Goal: Find specific page/section: Find specific page/section

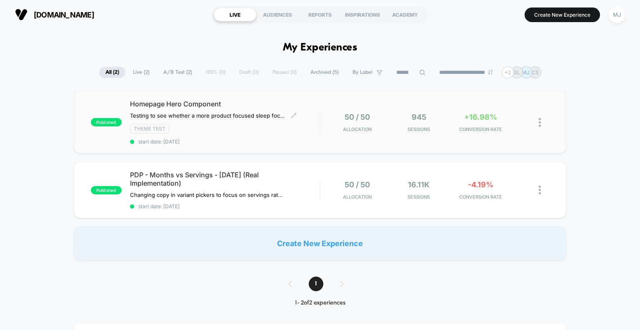
click at [213, 134] on div "Homepage Hero Component ﻿Testing to see whether a more product focused sleep fo…" at bounding box center [225, 122] width 190 height 45
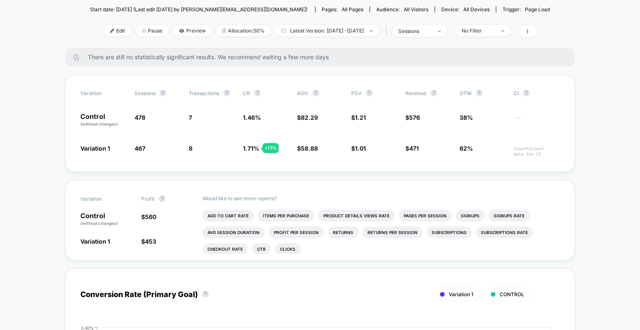
scroll to position [131, 0]
